Goal: Information Seeking & Learning: Understand process/instructions

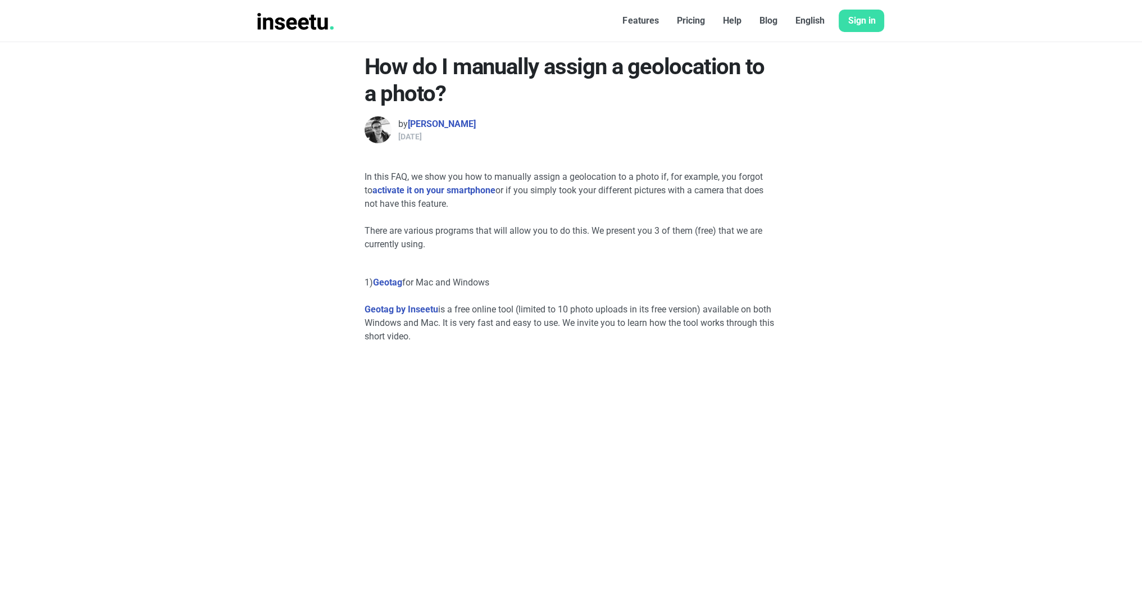
scroll to position [322, 0]
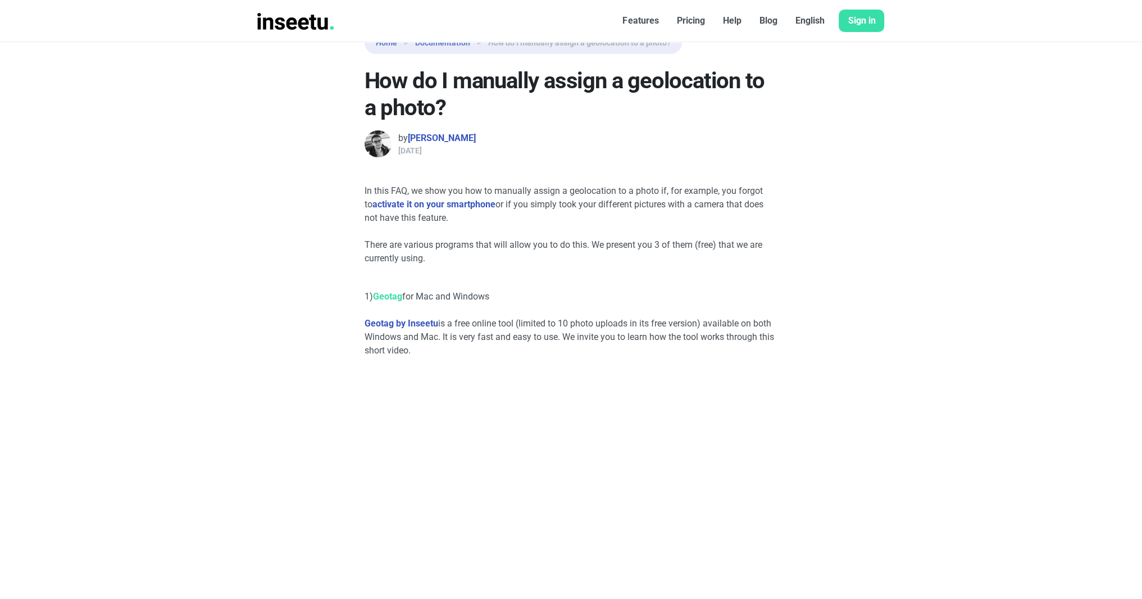
click at [390, 299] on link "Geotag" at bounding box center [387, 296] width 29 height 11
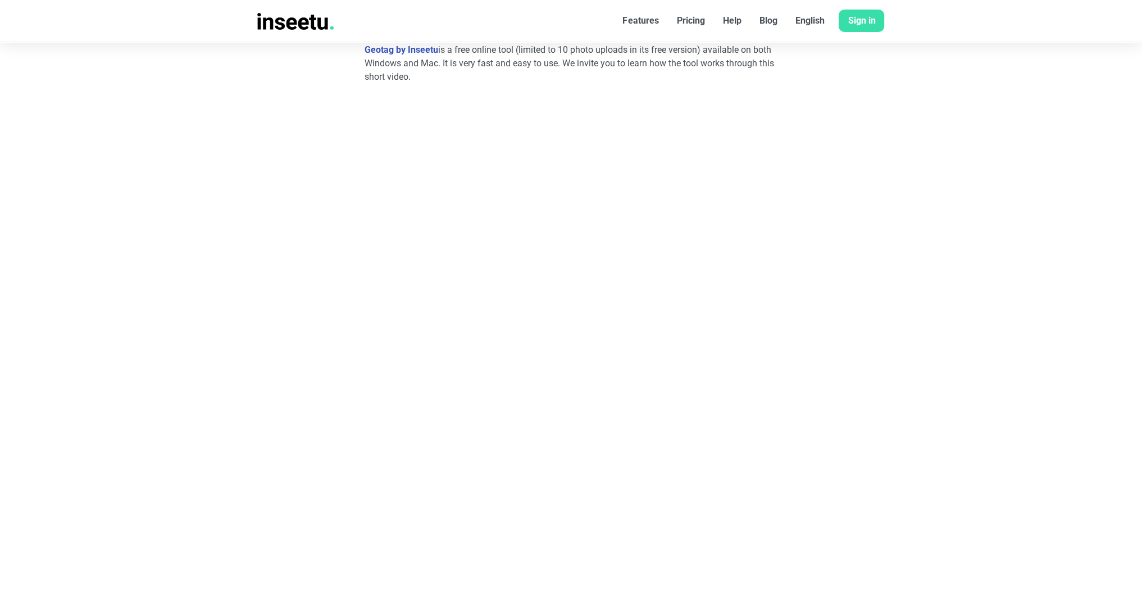
scroll to position [595, 0]
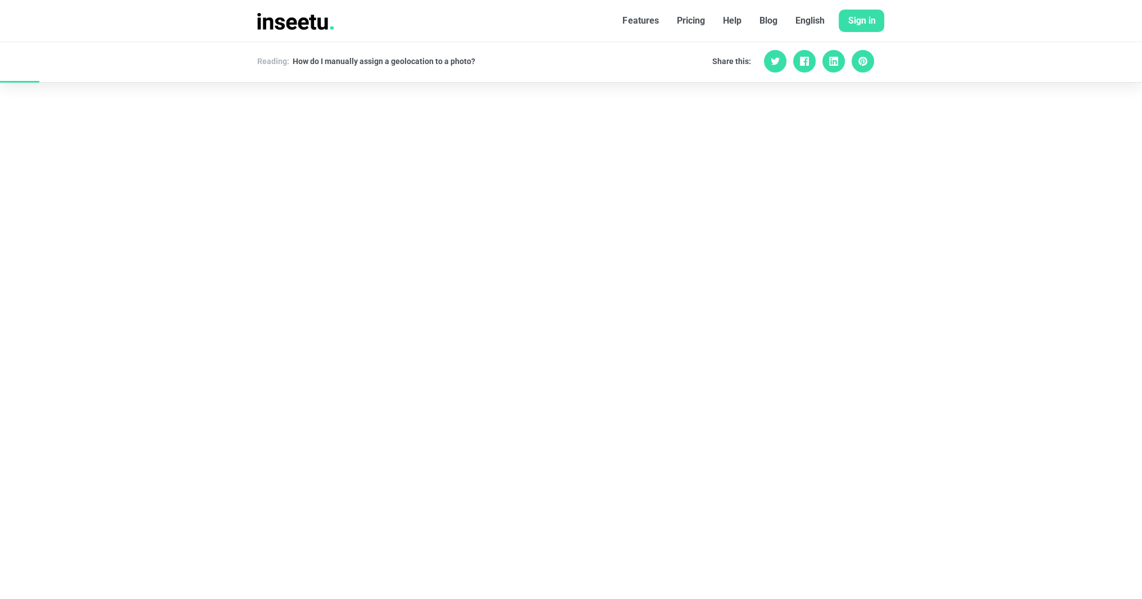
scroll to position [595, 0]
